Goal: Understand process/instructions

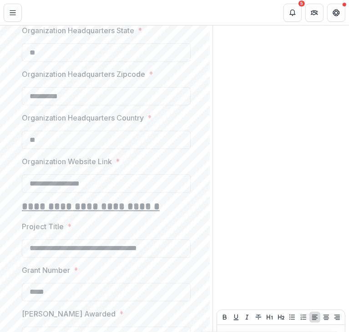
scroll to position [1034, 0]
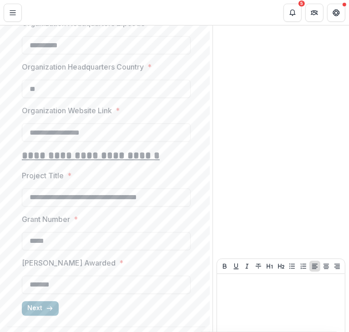
click at [35, 301] on button "Next" at bounding box center [40, 308] width 37 height 15
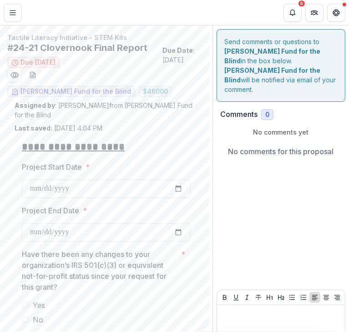
scroll to position [31, 0]
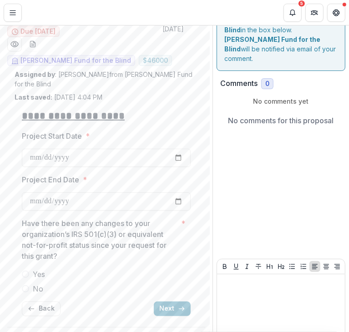
click at [27, 285] on span at bounding box center [25, 288] width 7 height 7
click at [158, 301] on button "Next" at bounding box center [172, 308] width 37 height 15
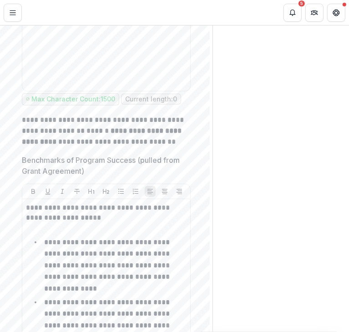
scroll to position [292, 0]
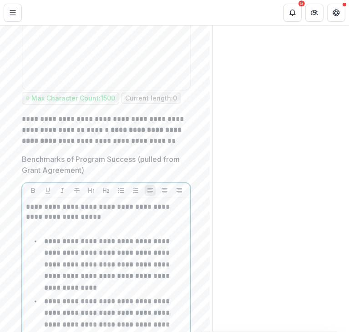
drag, startPoint x: 29, startPoint y: 179, endPoint x: 78, endPoint y: 231, distance: 72.0
click at [78, 231] on div "**********" at bounding box center [106, 327] width 160 height 250
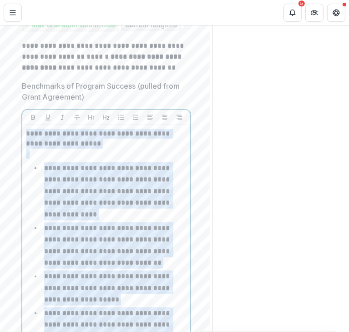
scroll to position [445, 0]
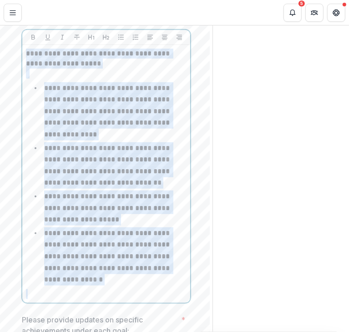
drag, startPoint x: 28, startPoint y: 178, endPoint x: 126, endPoint y: 250, distance: 121.6
click at [126, 250] on div "**********" at bounding box center [106, 174] width 160 height 250
copy div "**********"
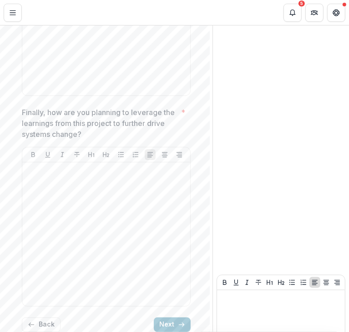
scroll to position [1734, 0]
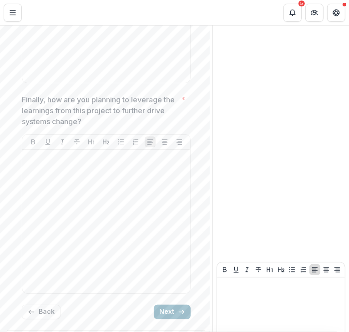
click at [171, 304] on button "Next" at bounding box center [172, 311] width 37 height 15
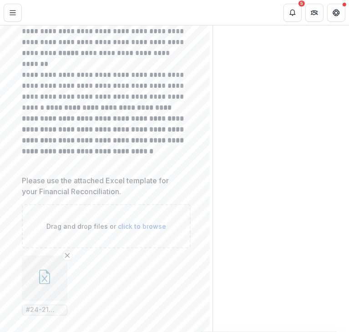
scroll to position [259, 0]
click at [45, 269] on icon "button" at bounding box center [44, 276] width 15 height 15
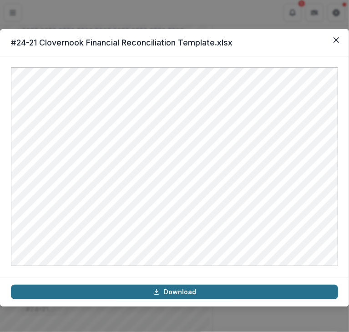
click at [173, 295] on link "Download" at bounding box center [174, 291] width 327 height 15
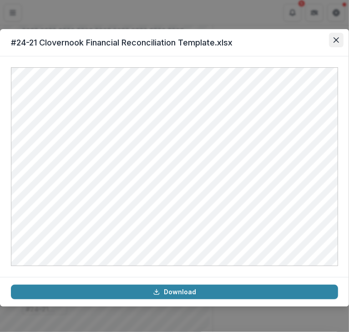
click at [334, 44] on button "Close" at bounding box center [336, 40] width 15 height 15
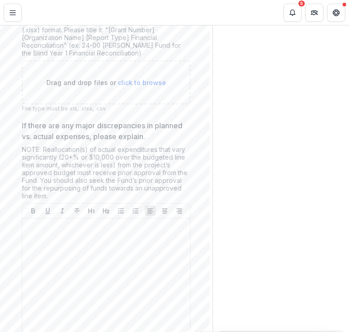
scroll to position [656, 0]
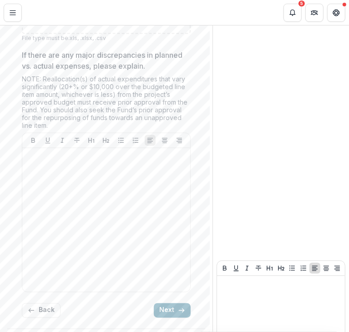
click at [177, 303] on button "Next" at bounding box center [172, 310] width 37 height 15
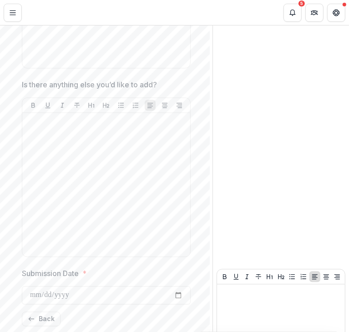
scroll to position [977, 0]
